Goal: Task Accomplishment & Management: Use online tool/utility

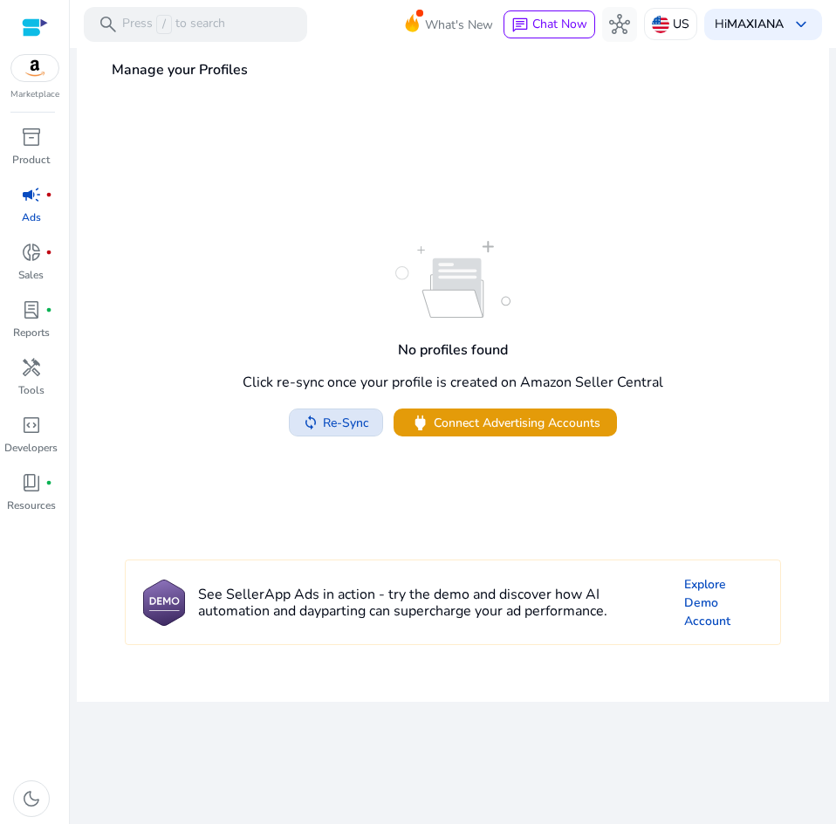
click at [360, 420] on span "Re-Sync" at bounding box center [346, 423] width 46 height 18
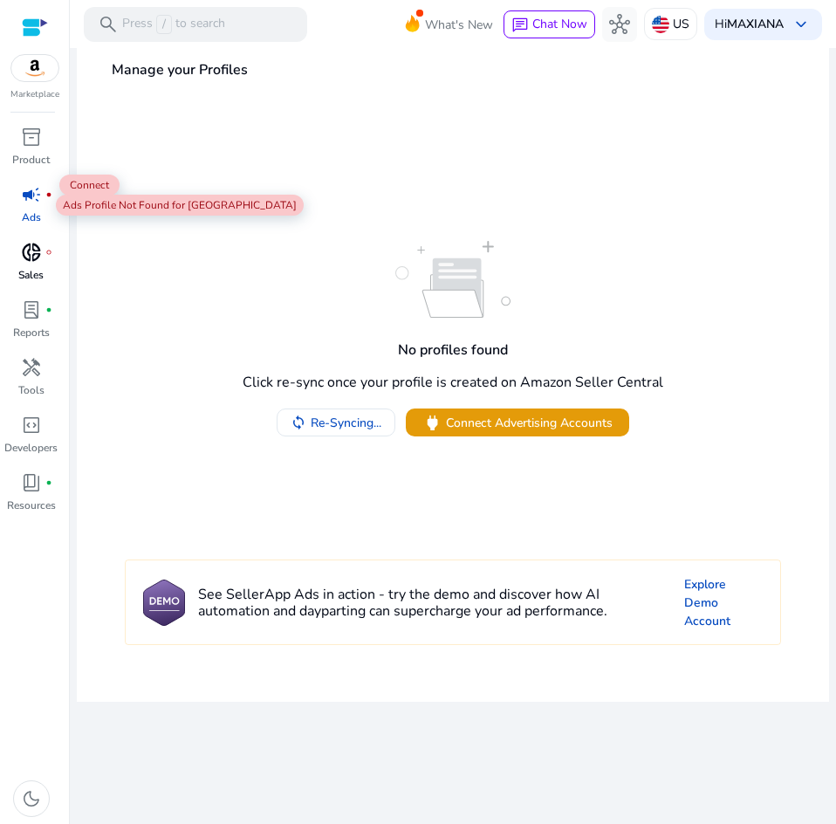
click at [33, 242] on span "donut_small" at bounding box center [31, 252] width 21 height 21
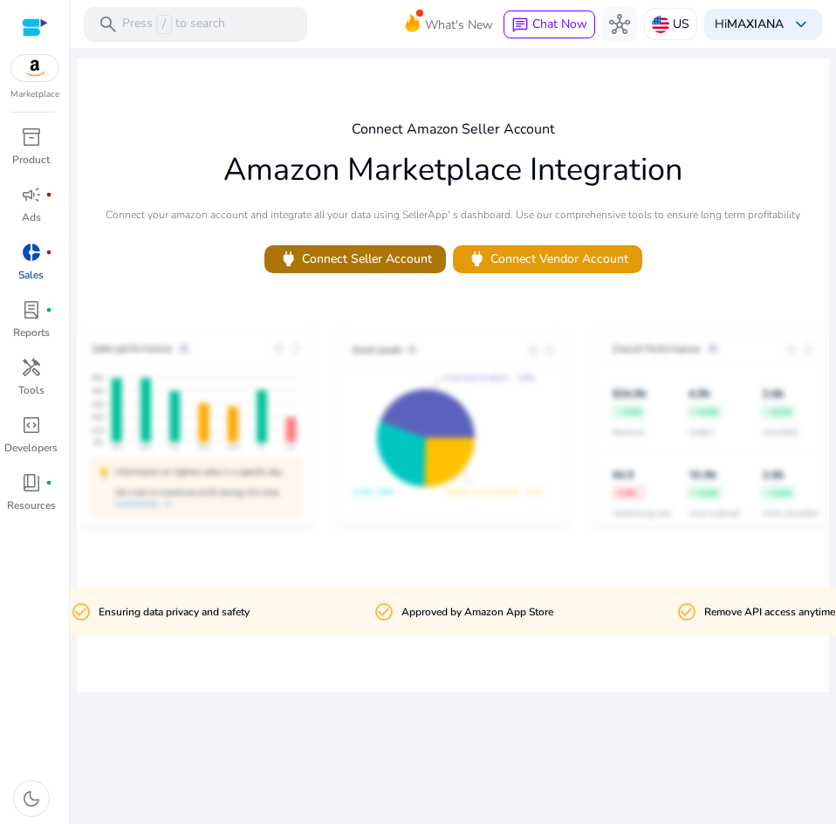
click at [358, 267] on span "power Connect Seller Account" at bounding box center [355, 259] width 154 height 20
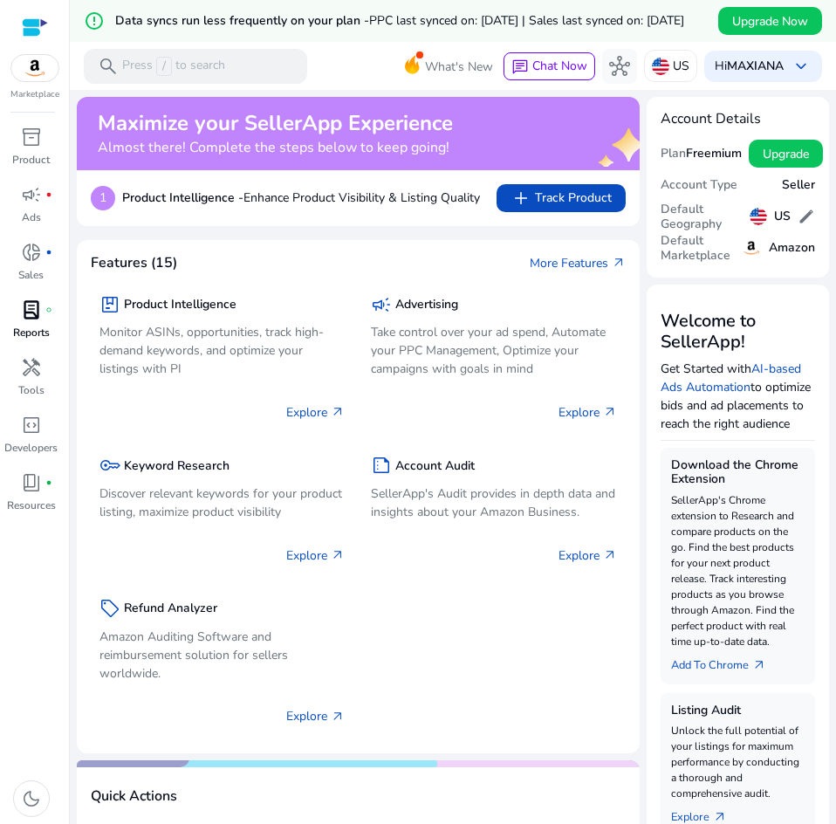
click at [31, 330] on p "Reports" at bounding box center [31, 333] width 37 height 16
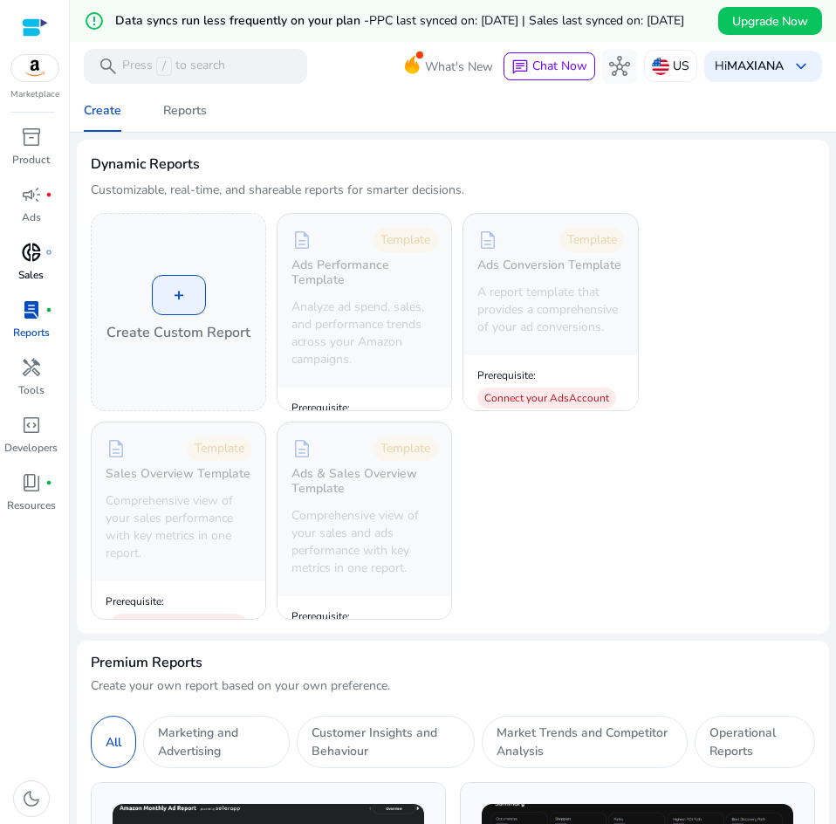
click at [35, 265] on div "donut_small fiber_manual_record" at bounding box center [31, 252] width 49 height 28
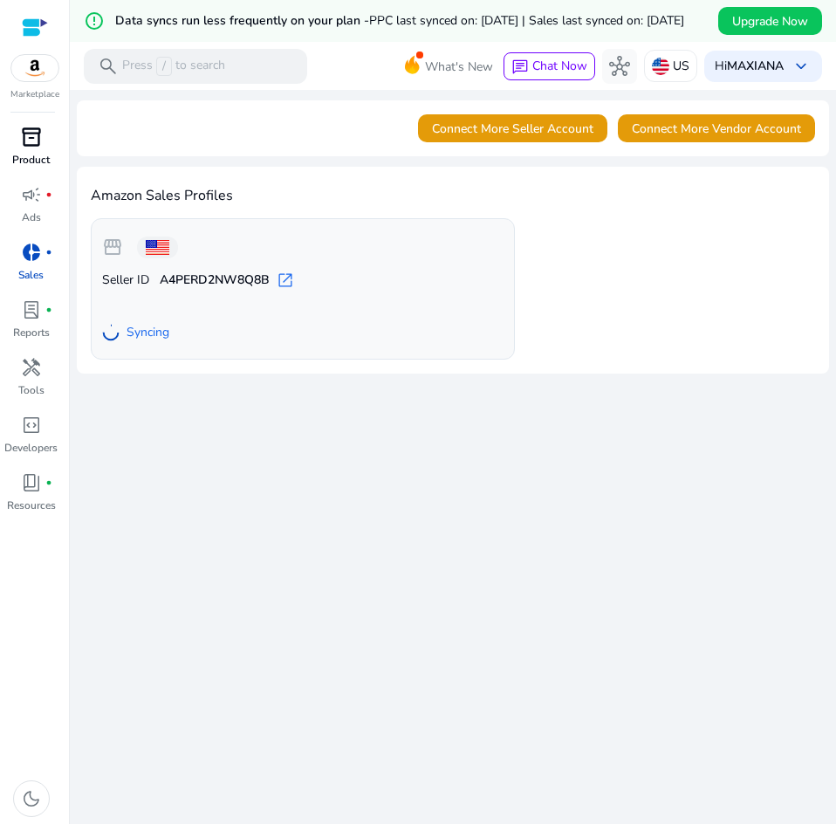
click at [35, 169] on link "inventory_2 Product" at bounding box center [31, 152] width 62 height 58
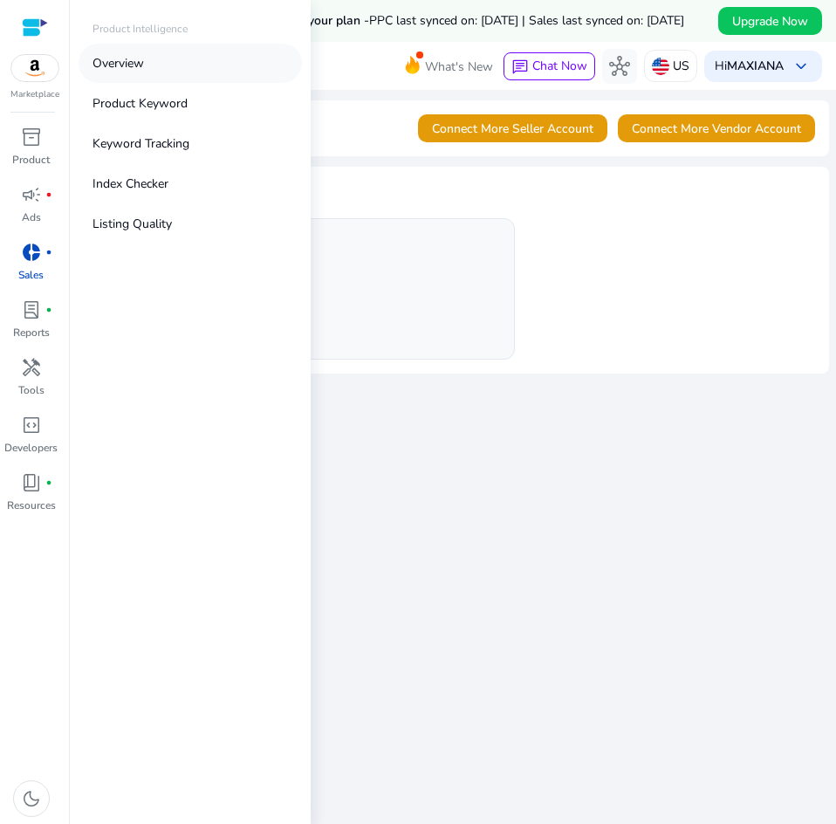
click at [160, 70] on link "Overview" at bounding box center [190, 63] width 223 height 39
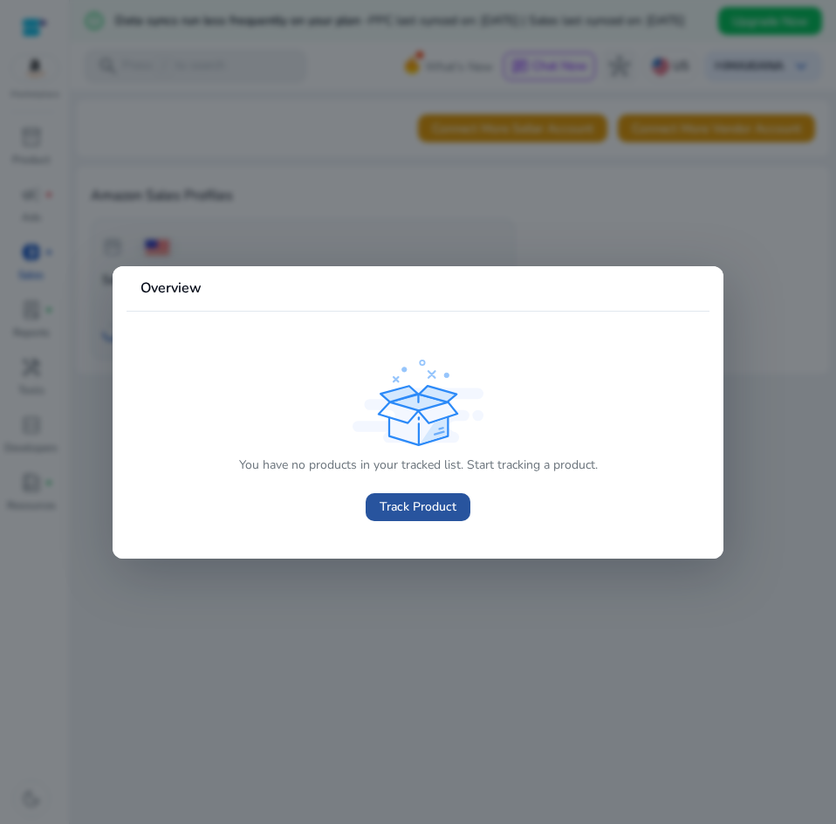
click at [403, 498] on span "Track Product" at bounding box center [418, 507] width 77 height 18
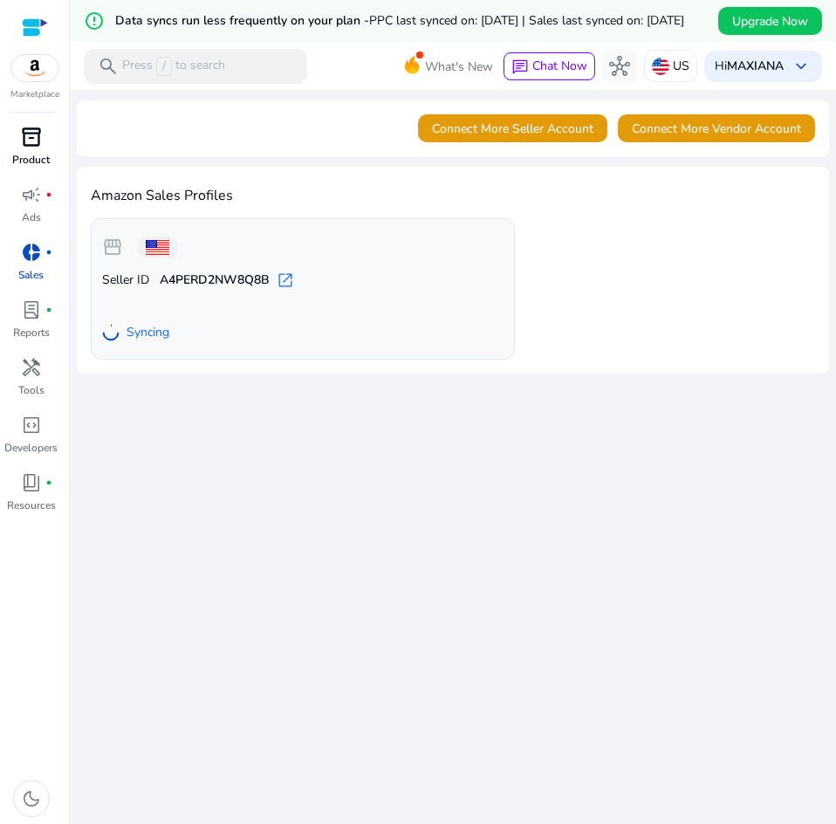
click at [35, 134] on span "inventory_2" at bounding box center [31, 137] width 21 height 21
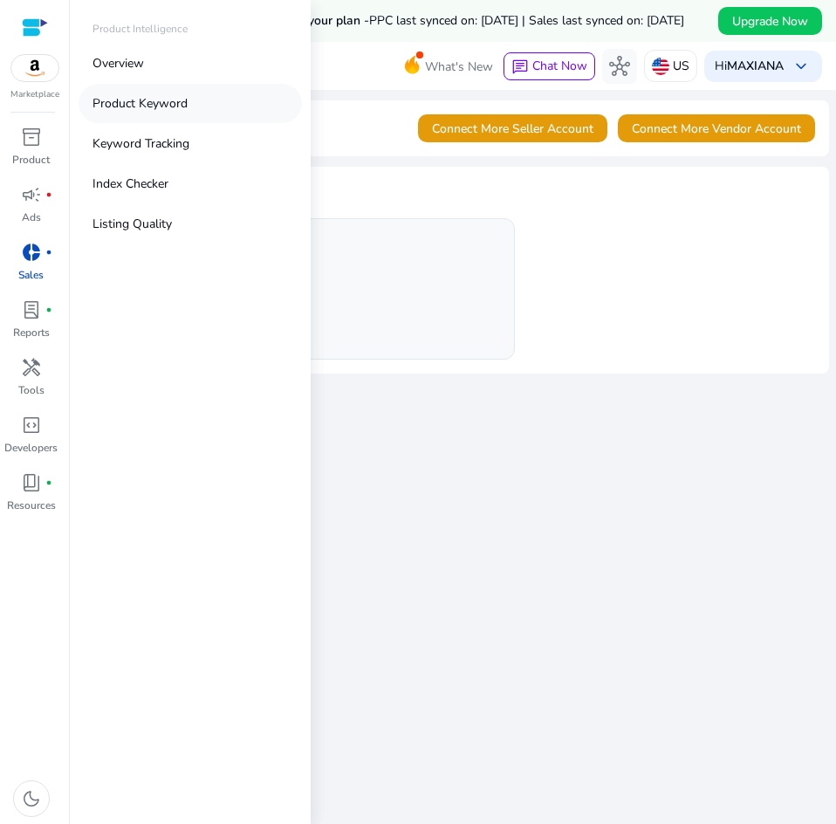
click at [156, 98] on p "Product Keyword" at bounding box center [140, 103] width 95 height 18
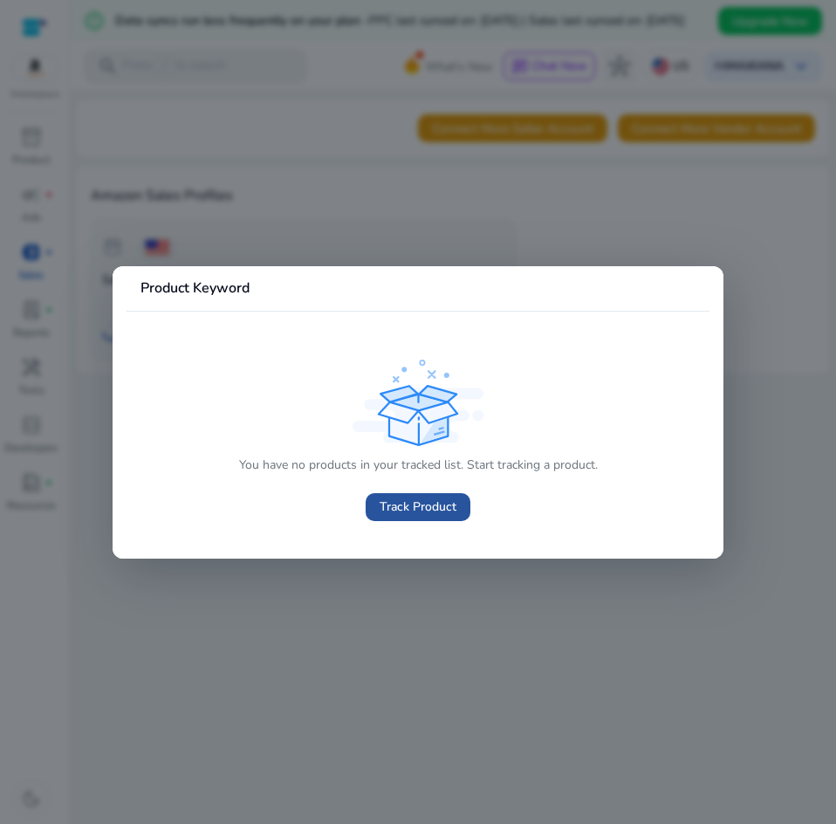
click at [415, 503] on span "Track Product" at bounding box center [418, 507] width 77 height 18
